Goal: Task Accomplishment & Management: Manage account settings

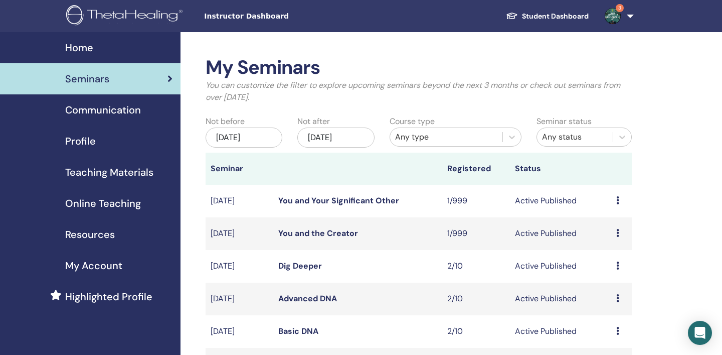
click at [618, 264] on icon at bounding box center [617, 265] width 3 height 8
click at [611, 304] on link "Attendees" at bounding box center [614, 302] width 38 height 11
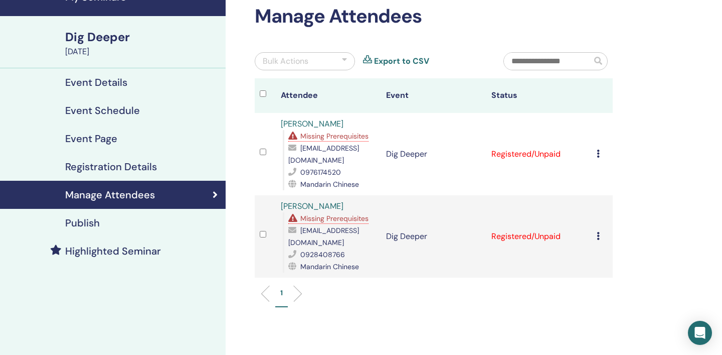
scroll to position [54, 0]
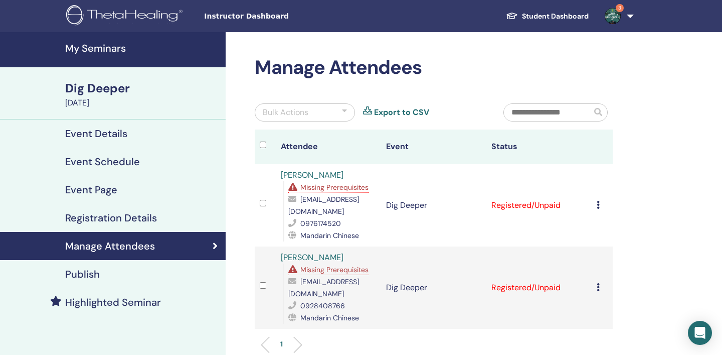
click at [110, 48] on h4 "My Seminars" at bounding box center [142, 48] width 154 height 12
